Goal: Task Accomplishment & Management: Use online tool/utility

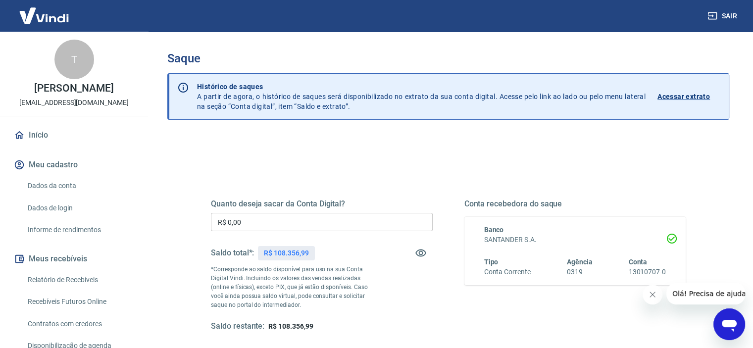
click at [731, 12] on button "Sair" at bounding box center [724, 16] width 36 height 18
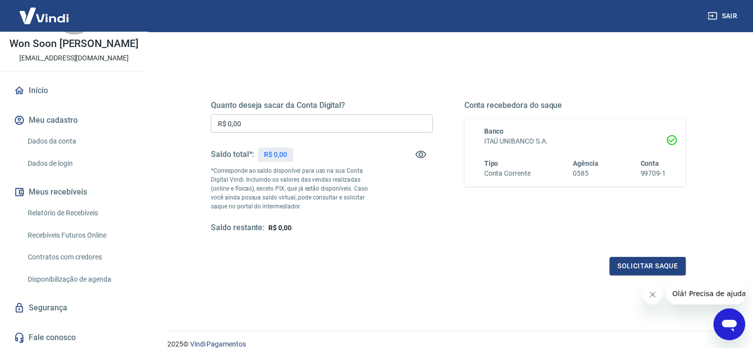
scroll to position [141, 0]
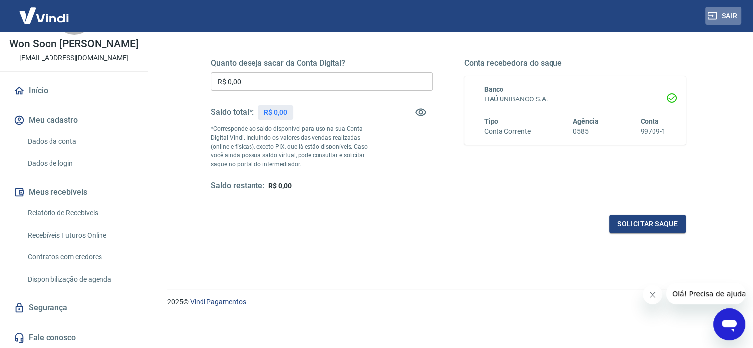
click at [729, 11] on button "Sair" at bounding box center [724, 16] width 36 height 18
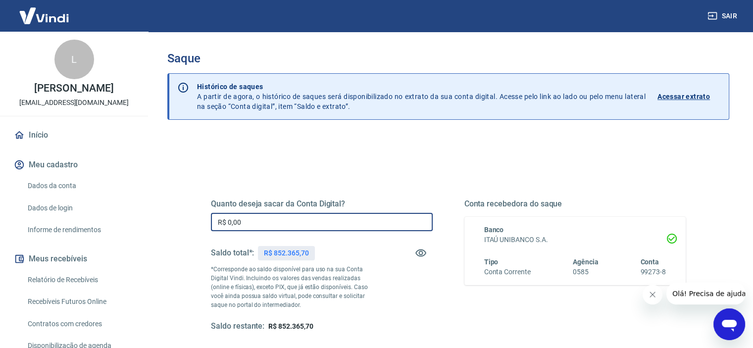
click at [302, 225] on input "R$ 0,00" at bounding box center [322, 222] width 222 height 18
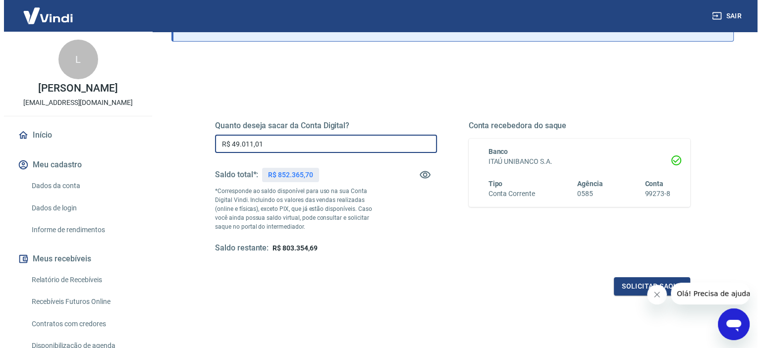
scroll to position [99, 0]
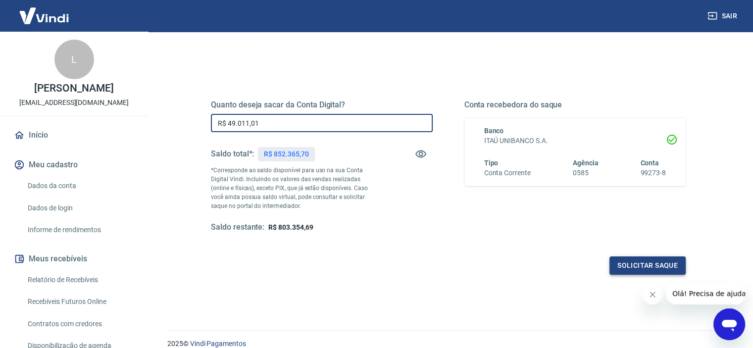
type input "R$ 49.011,01"
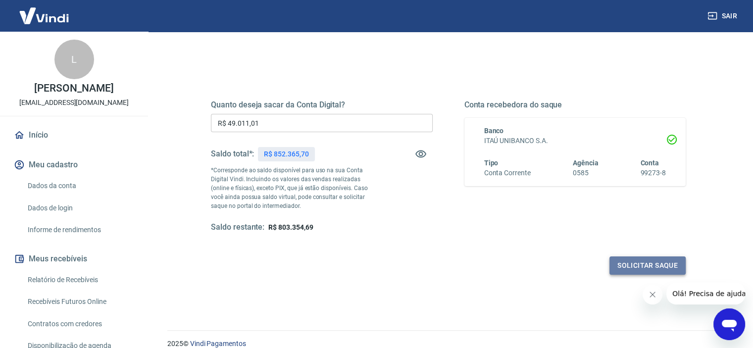
click at [651, 260] on button "Solicitar saque" at bounding box center [648, 266] width 76 height 18
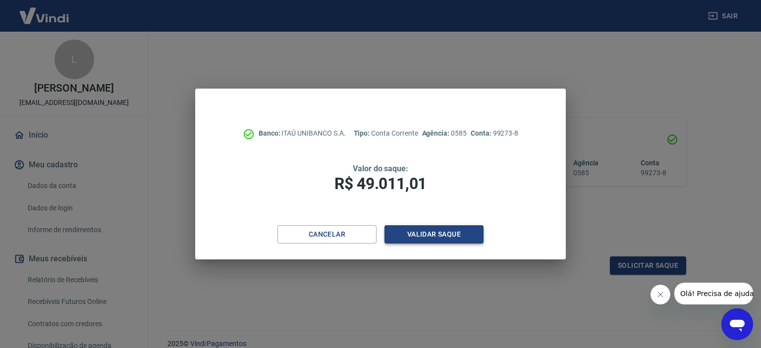
click at [438, 231] on button "Validar saque" at bounding box center [433, 234] width 99 height 18
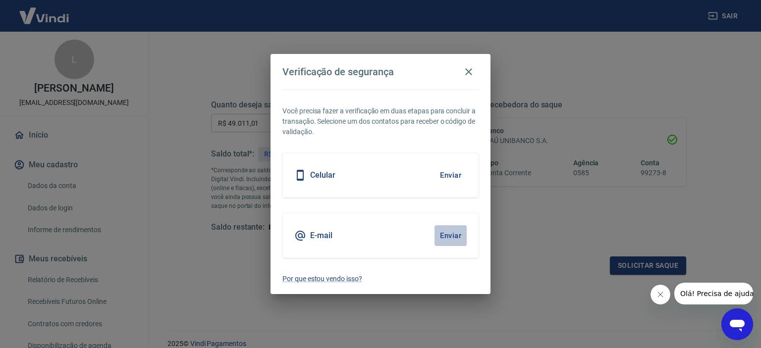
click at [452, 233] on button "Enviar" at bounding box center [450, 235] width 32 height 21
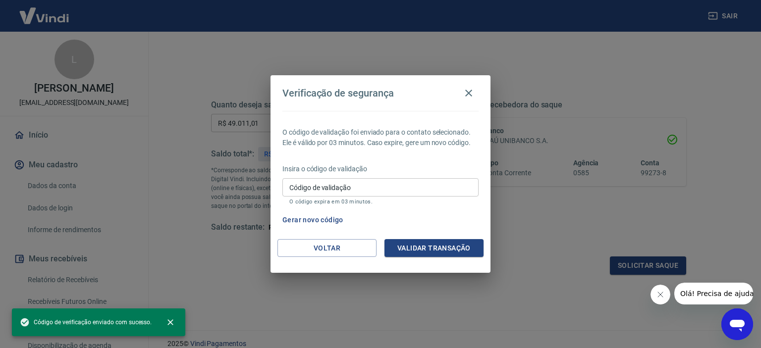
click at [313, 189] on input "Código de validação" at bounding box center [380, 187] width 196 height 18
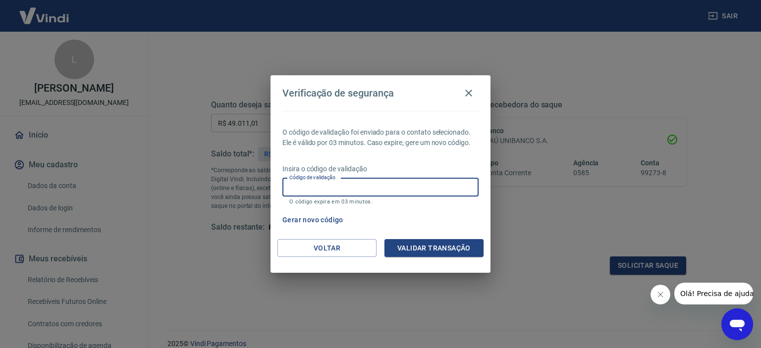
paste input "954555"
type input "954555"
click at [395, 247] on button "Validar transação" at bounding box center [433, 248] width 99 height 18
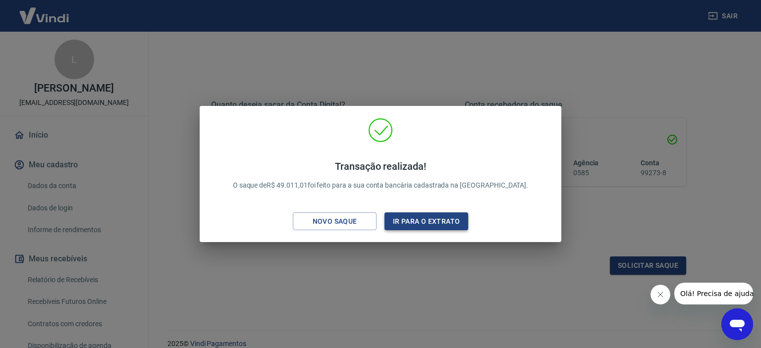
click at [404, 219] on button "Ir para o extrato" at bounding box center [426, 221] width 84 height 18
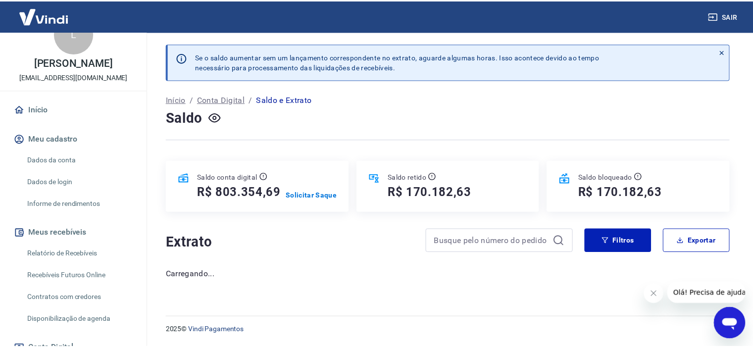
scroll to position [50, 0]
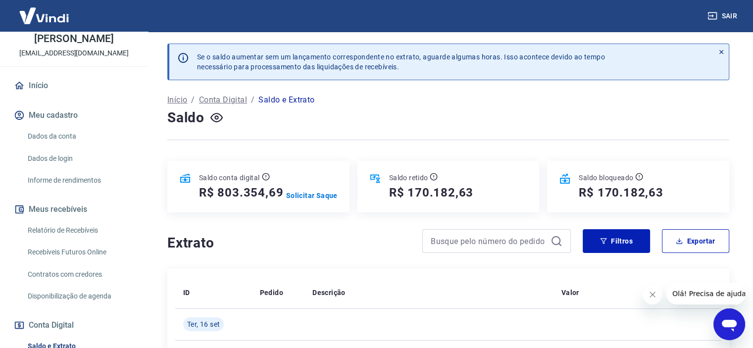
click at [90, 254] on link "Recebíveis Futuros Online" at bounding box center [80, 252] width 112 height 20
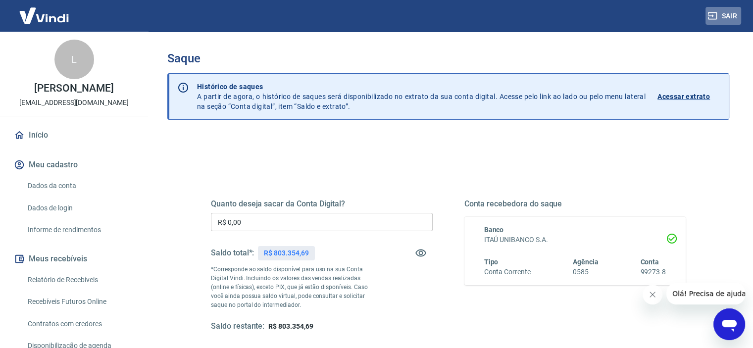
click at [737, 12] on button "Sair" at bounding box center [724, 16] width 36 height 18
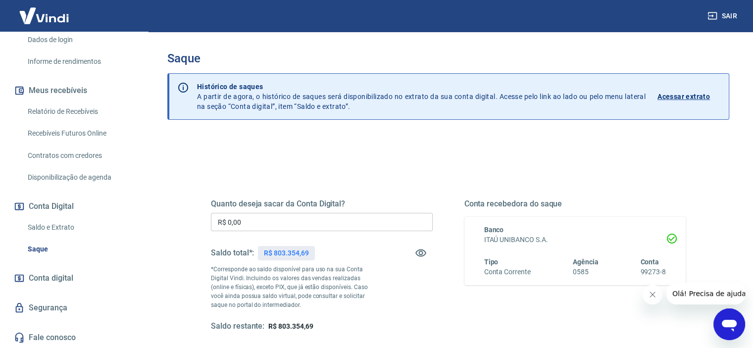
scroll to position [141, 0]
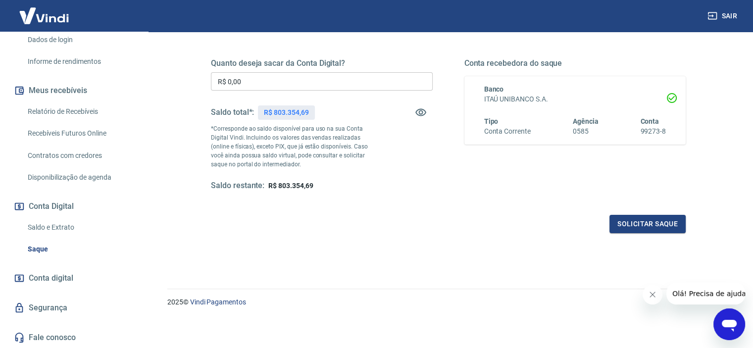
click at [731, 15] on button "Sair" at bounding box center [724, 16] width 36 height 18
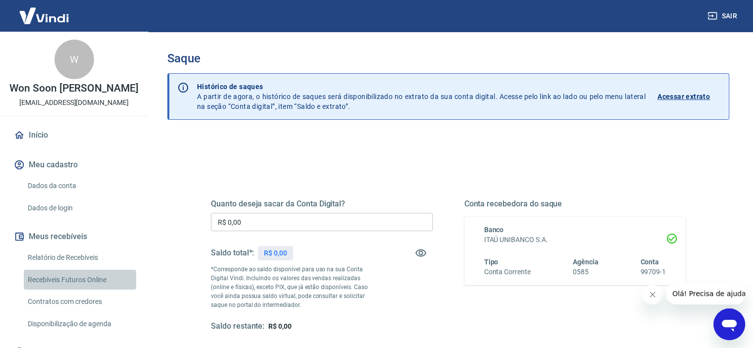
click at [95, 279] on link "Recebíveis Futuros Online" at bounding box center [80, 280] width 112 height 20
